Goal: Navigation & Orientation: Find specific page/section

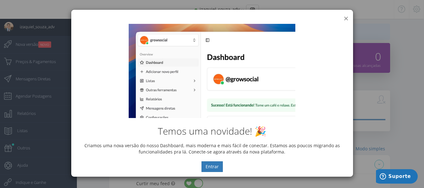
click at [347, 17] on button "×" at bounding box center [346, 18] width 5 height 8
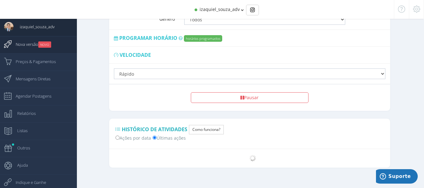
scroll to position [482, 0]
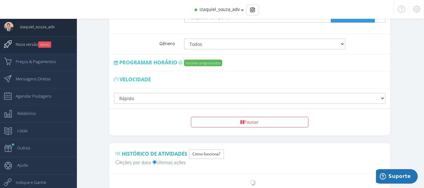
click at [45, 49] on span "Nova versão NOVO" at bounding box center [30, 44] width 42 height 16
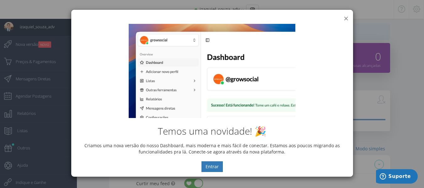
click at [350, 18] on div "× IG Grow Social" at bounding box center [212, 14] width 282 height 9
click at [346, 19] on div "Temos uma novidade! 🎉 Criamos uma nova versão do nosso Dashboard, mais moderna …" at bounding box center [212, 98] width 282 height 158
click at [345, 18] on button "×" at bounding box center [346, 18] width 5 height 8
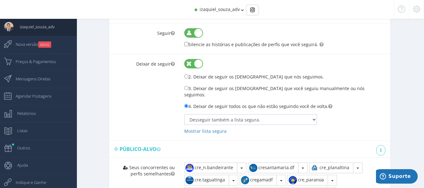
scroll to position [157, 0]
